Goal: Navigation & Orientation: Find specific page/section

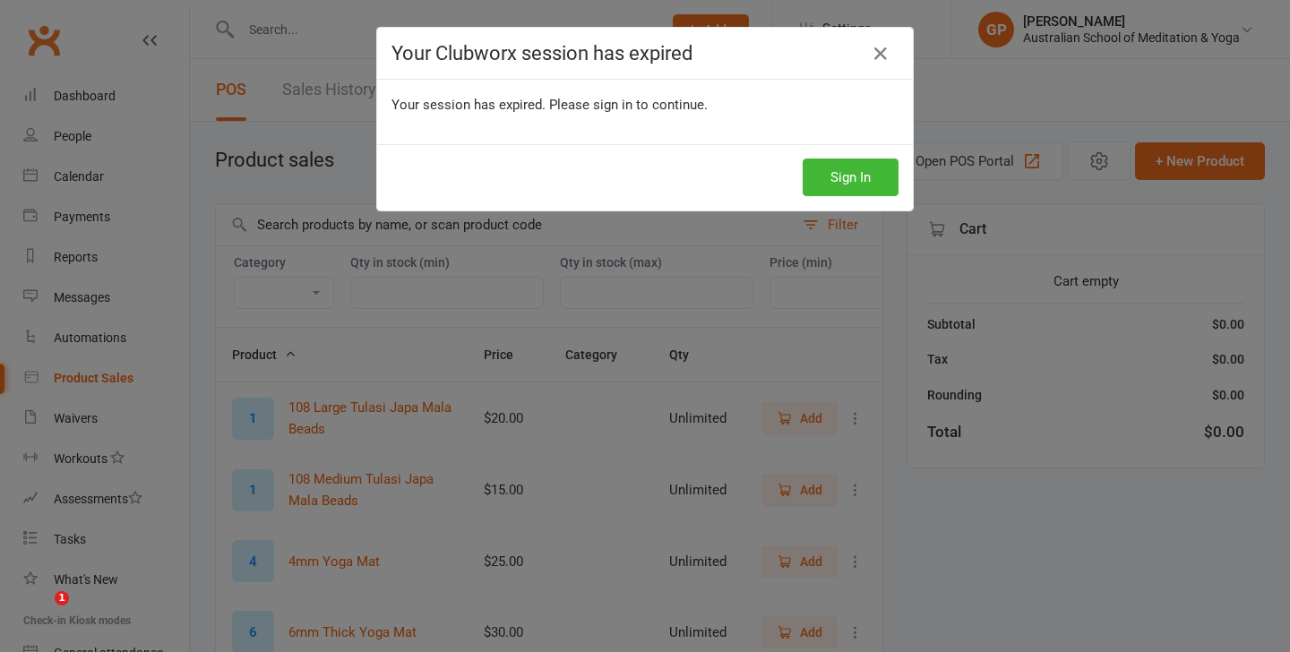
select select "50"
click at [829, 181] on button "Sign In" at bounding box center [850, 178] width 96 height 38
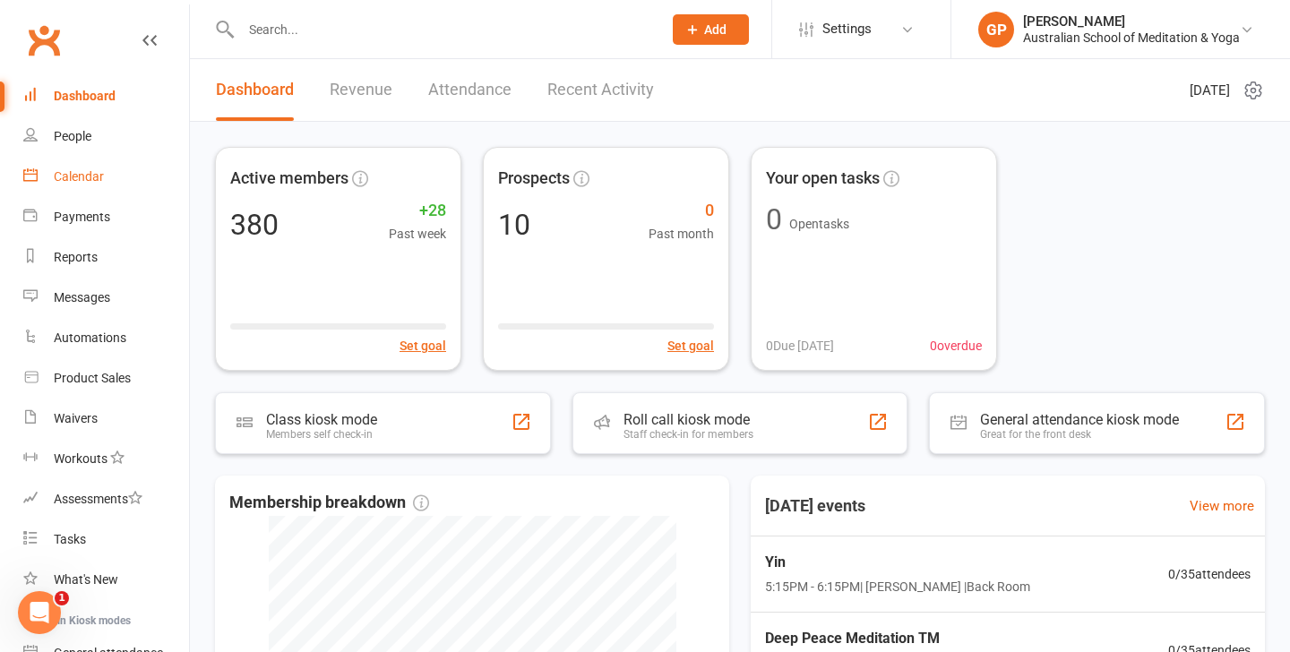
click at [104, 169] on link "Calendar" at bounding box center [106, 177] width 166 height 40
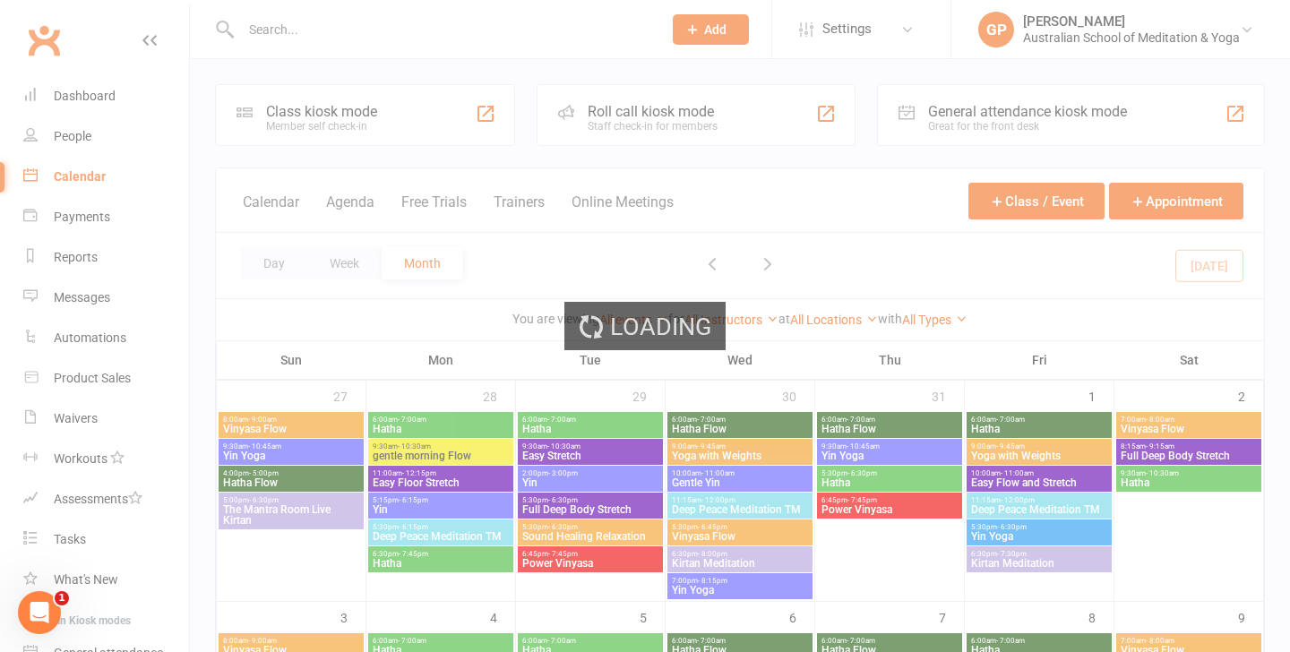
click at [208, 247] on div "Loading" at bounding box center [645, 326] width 1290 height 652
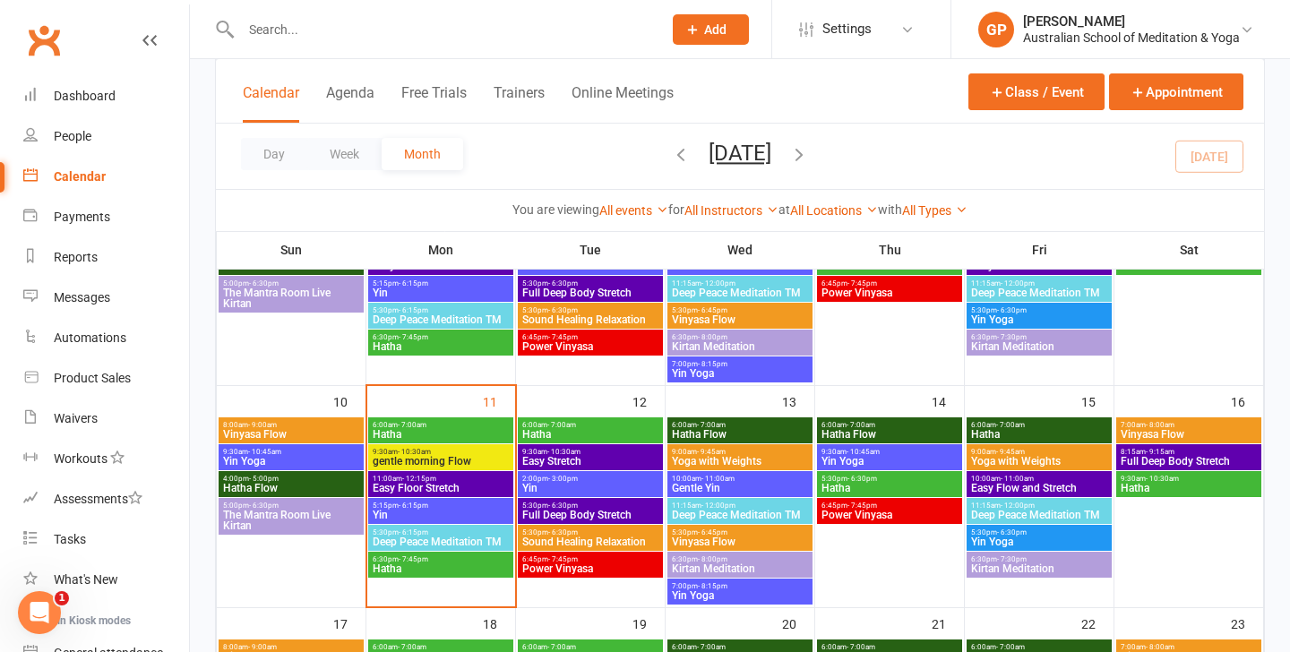
scroll to position [430, 0]
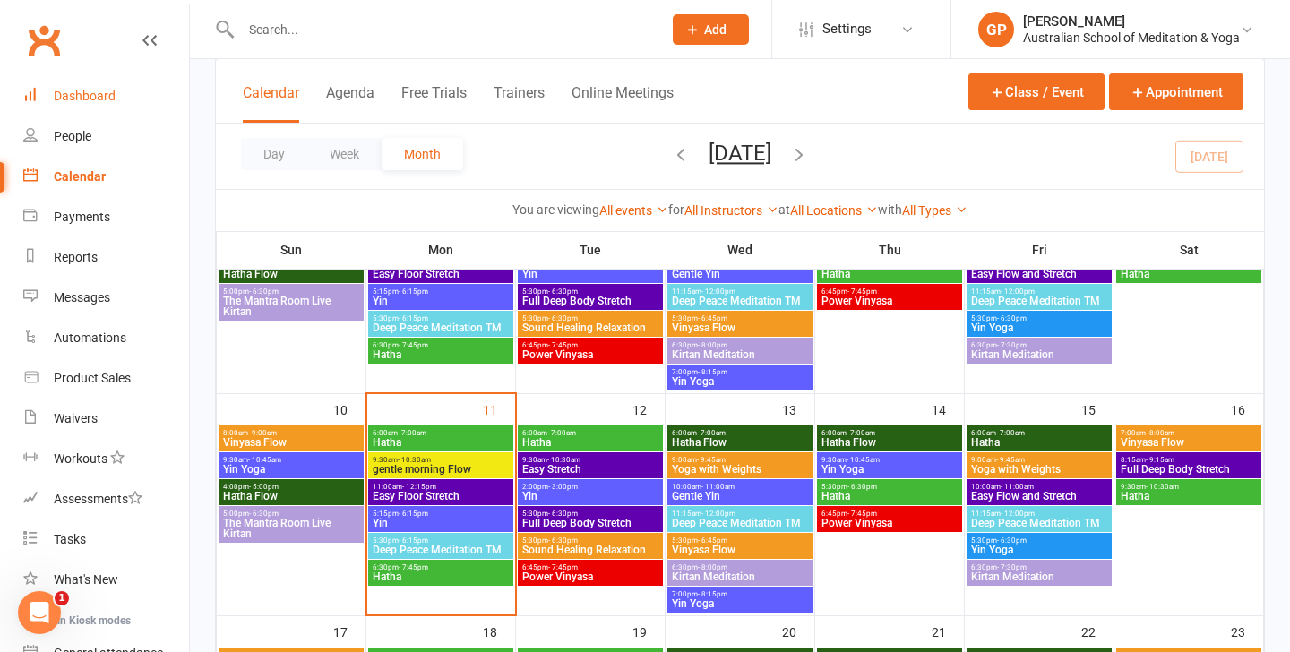
click at [66, 95] on div "Dashboard" at bounding box center [85, 96] width 62 height 14
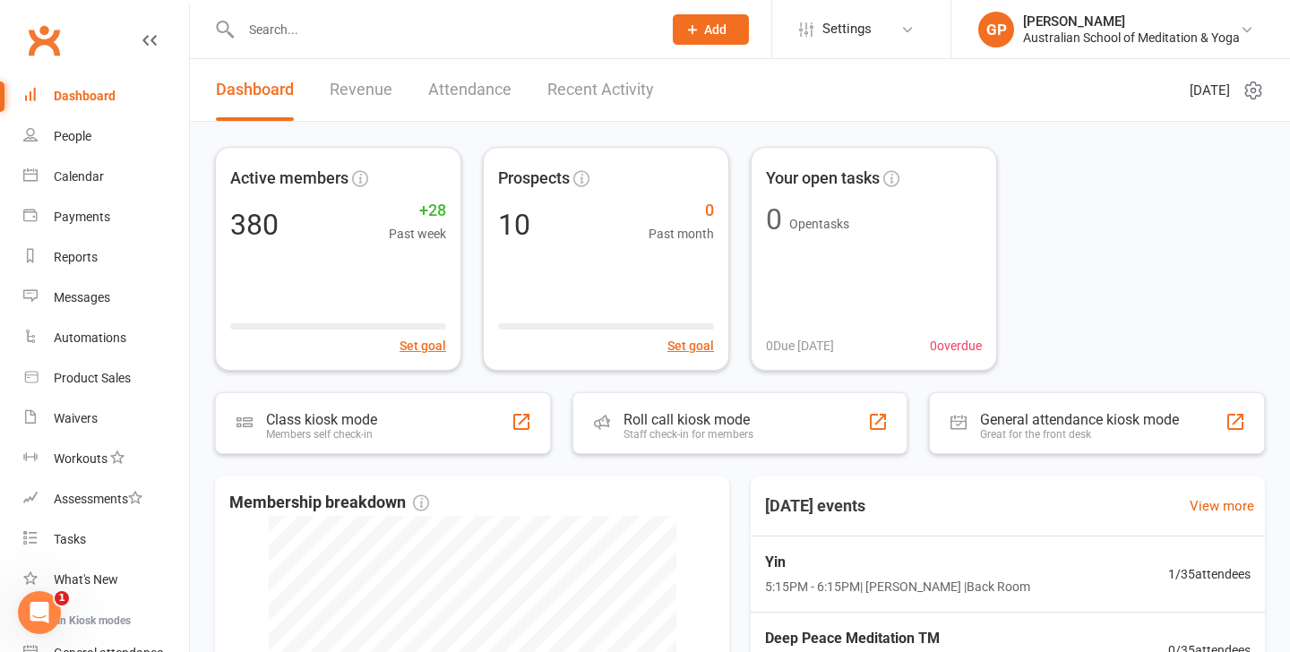
click at [1072, 269] on div "Active members 380 +28 Past week Set goal Prospects 10 0 Past month Set goal Yo…" at bounding box center [740, 259] width 1050 height 224
click at [44, 185] on link "Calendar" at bounding box center [106, 177] width 166 height 40
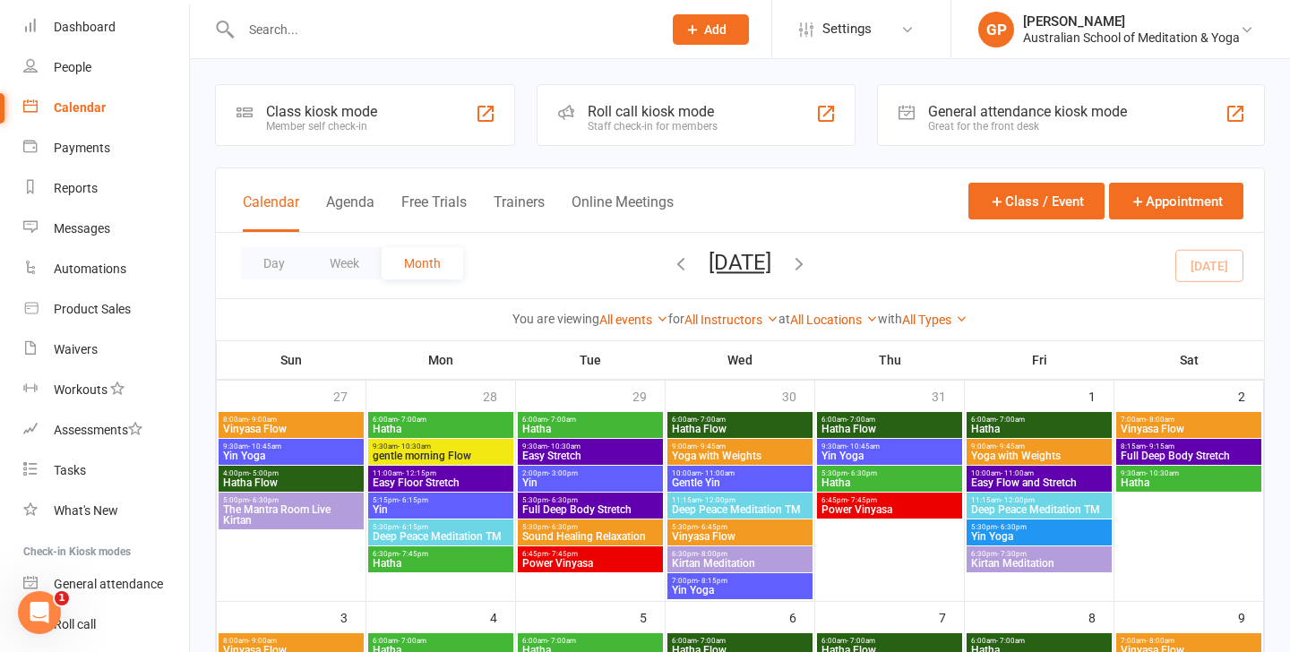
scroll to position [72, 0]
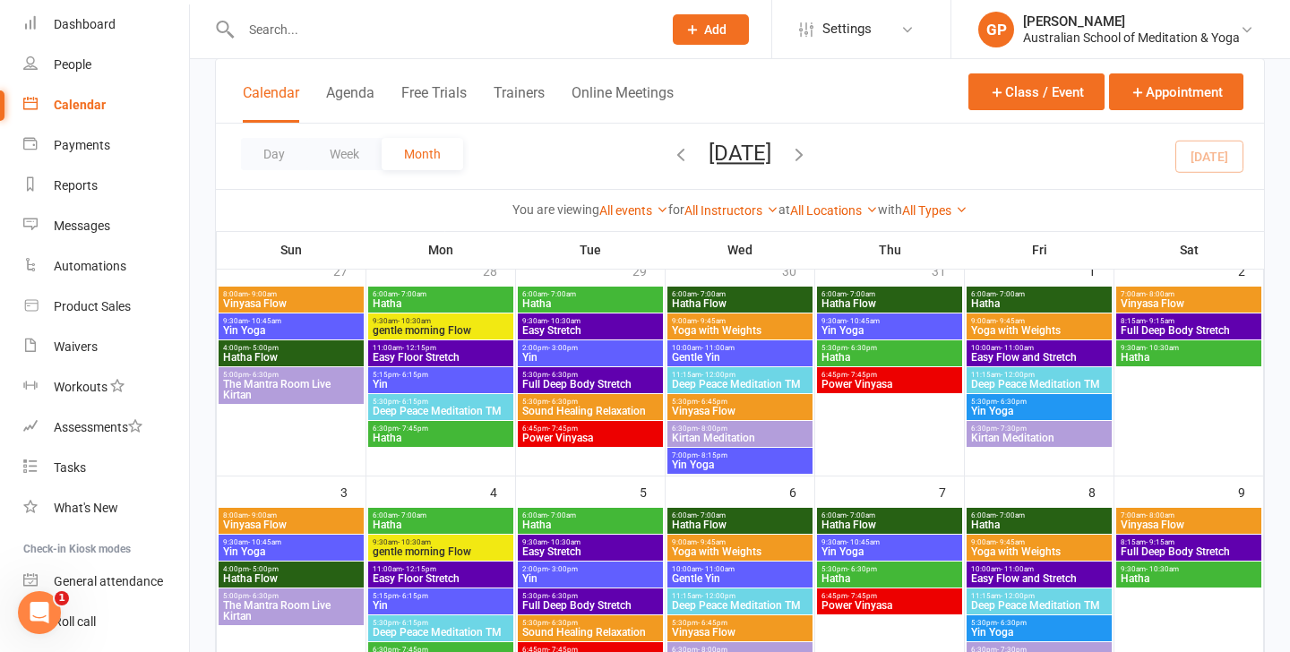
scroll to position [0, 0]
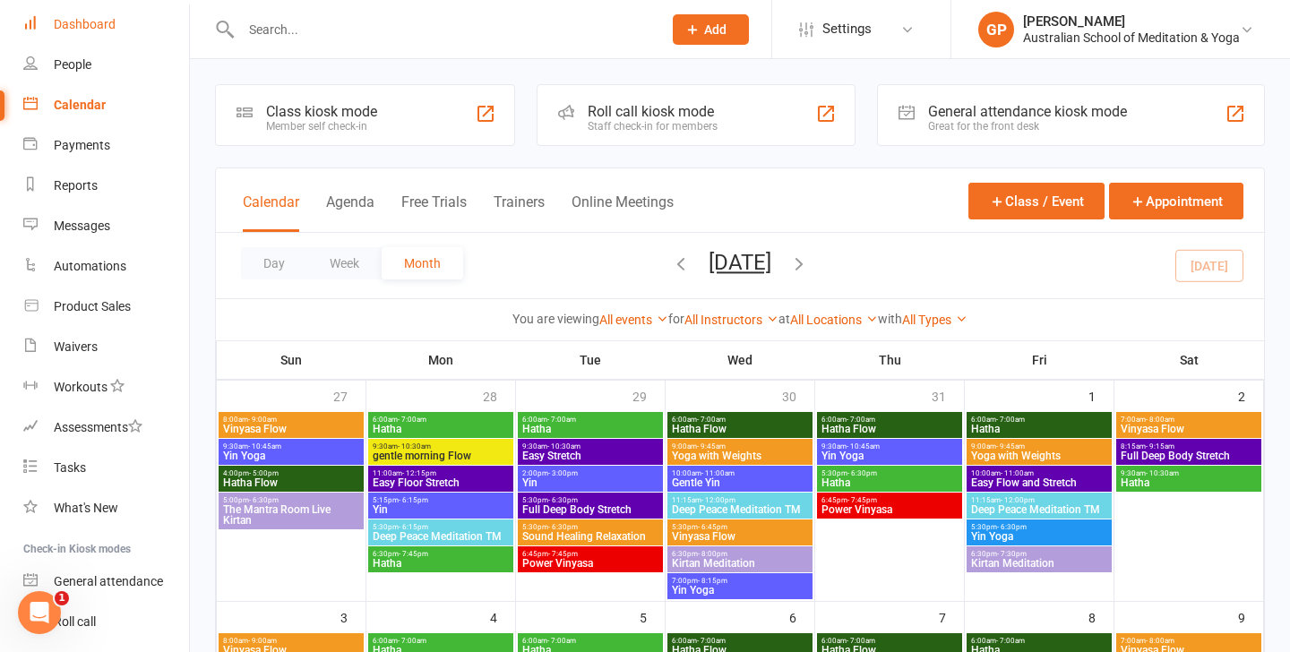
click at [100, 38] on link "Dashboard" at bounding box center [106, 24] width 166 height 40
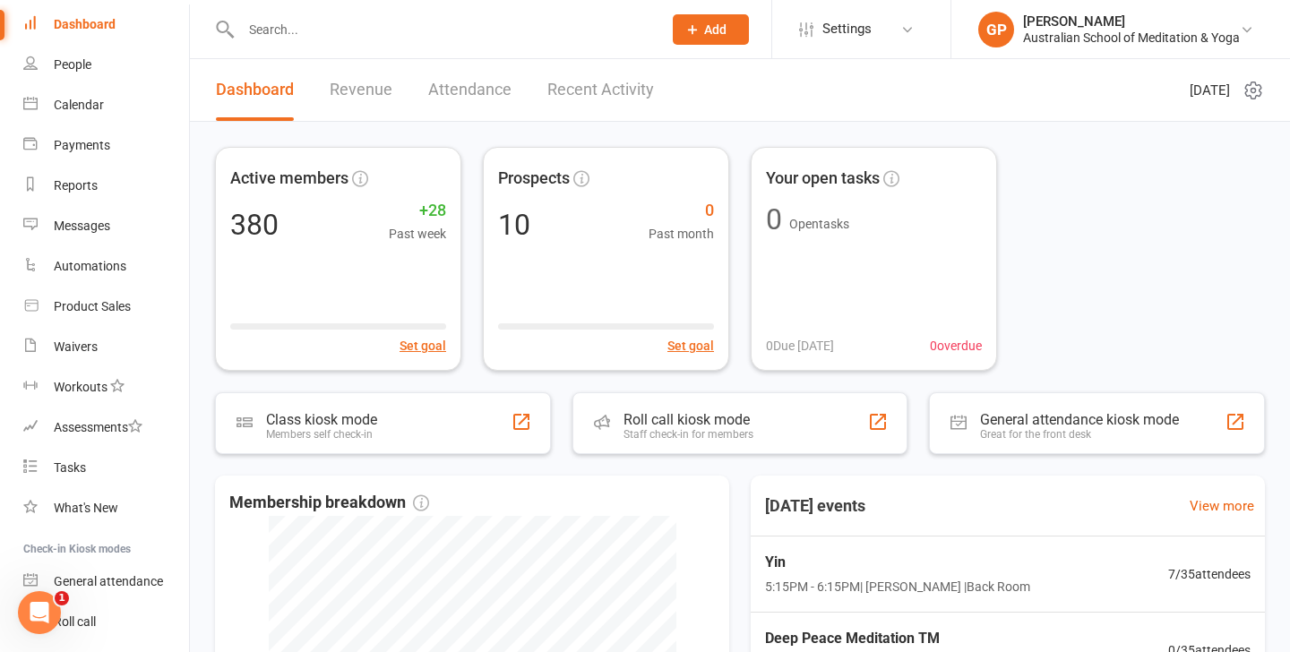
click at [193, 131] on div "Active members 380 +28 Past week Set goal Prospects 10 0 Past month Set goal Yo…" at bounding box center [740, 565] width 1100 height 886
click at [202, 166] on div "Active members 380 +28 Past week Set goal Prospects 10 0 Past month Set goal Yo…" at bounding box center [740, 565] width 1100 height 886
